Goal: Browse casually: Explore the website without a specific task or goal

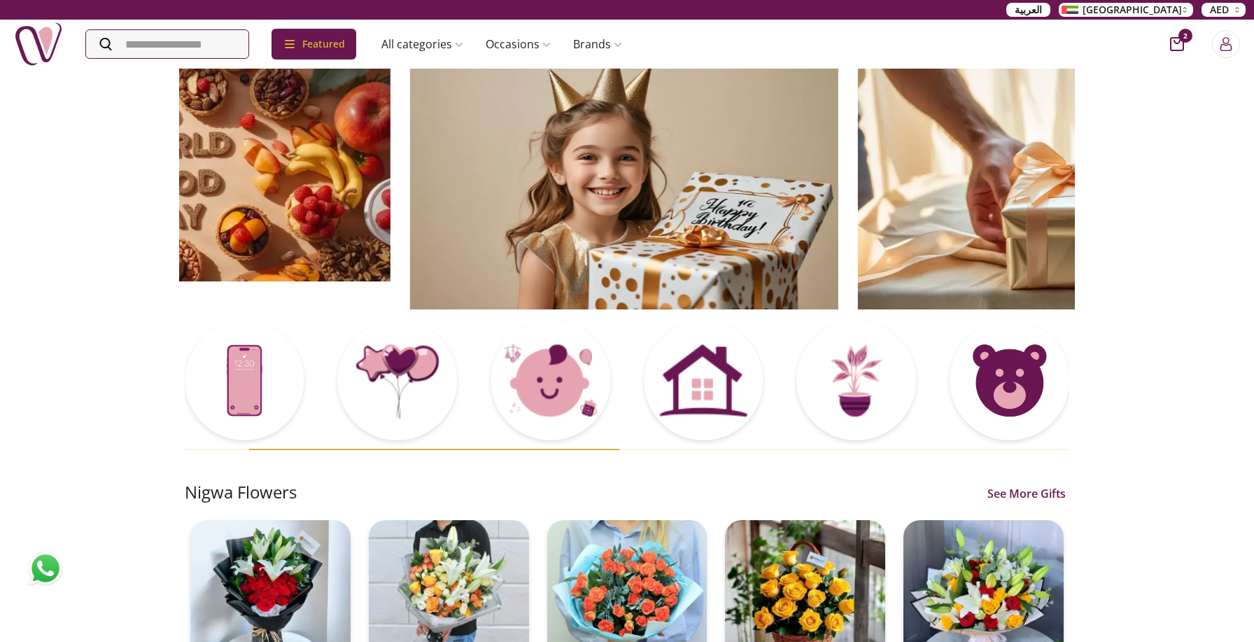
click at [410, 201] on img at bounding box center [624, 188] width 428 height 242
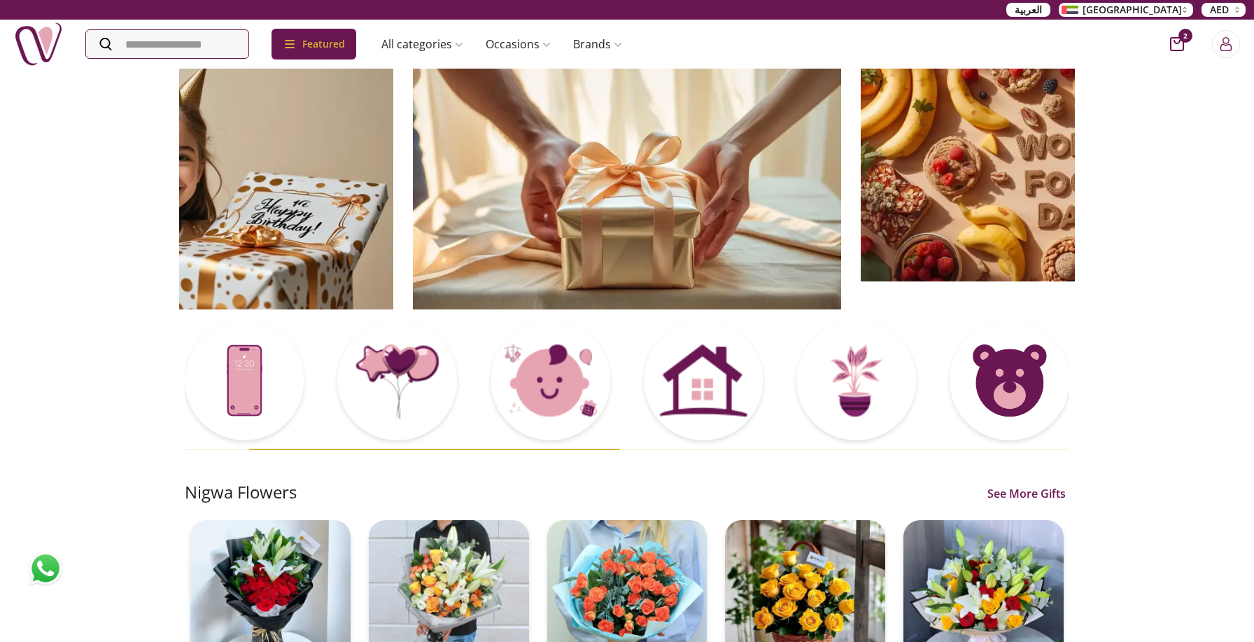
click at [413, 188] on img at bounding box center [627, 188] width 428 height 242
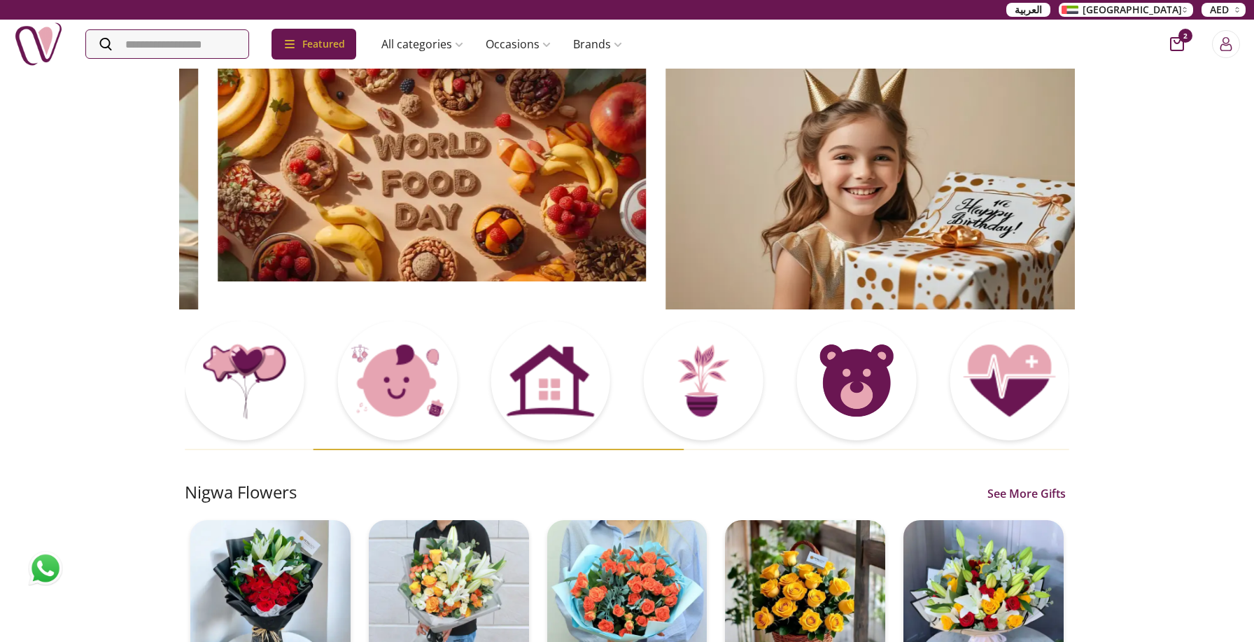
click at [646, 195] on img at bounding box center [432, 174] width 428 height 214
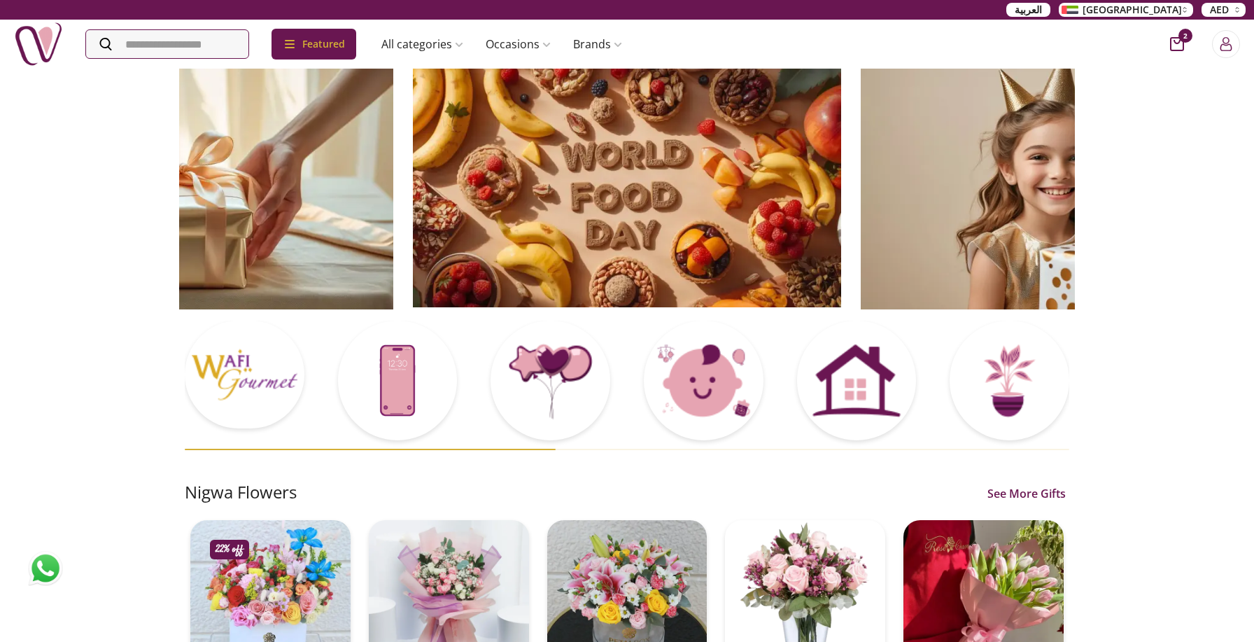
click at [663, 180] on img at bounding box center [627, 187] width 428 height 240
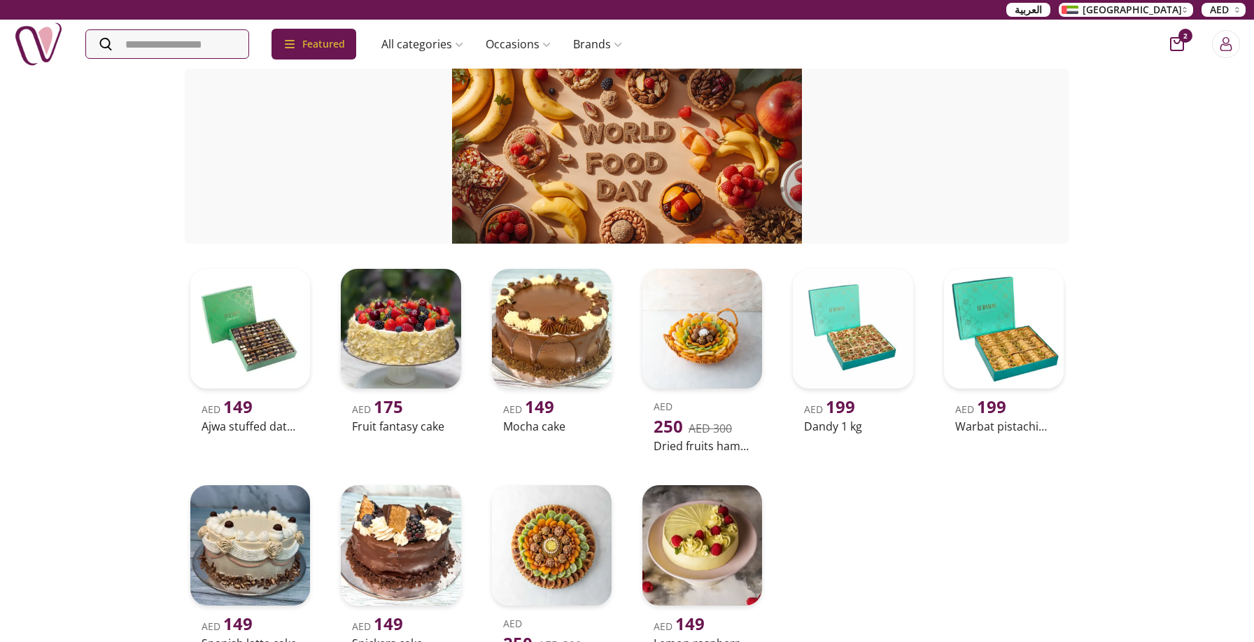
click at [880, 537] on div "AED 149 Ajwa stuffed date 490g AED 175 Fruit fantasy cake AED 149 Mocha cake AE…" at bounding box center [627, 468] width 884 height 411
click at [1126, 164] on div "Occasional Gift fresh-cake Nigwa UAE AED 149 Ajwa stuffed date 490g AED 175 Fru…" at bounding box center [627, 434] width 1254 height 735
